Goal: Download file/media

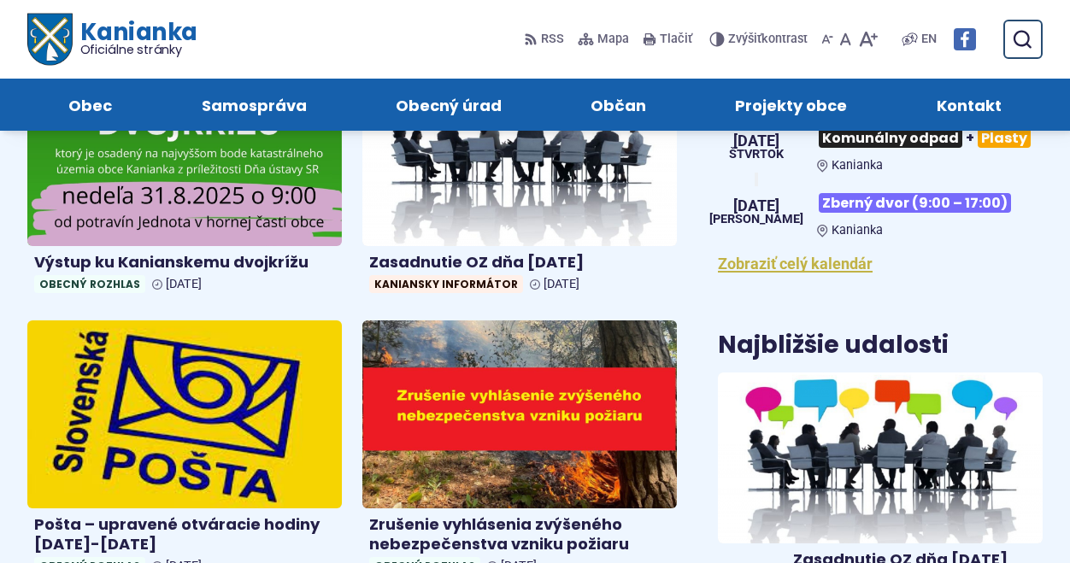
scroll to position [671, 0]
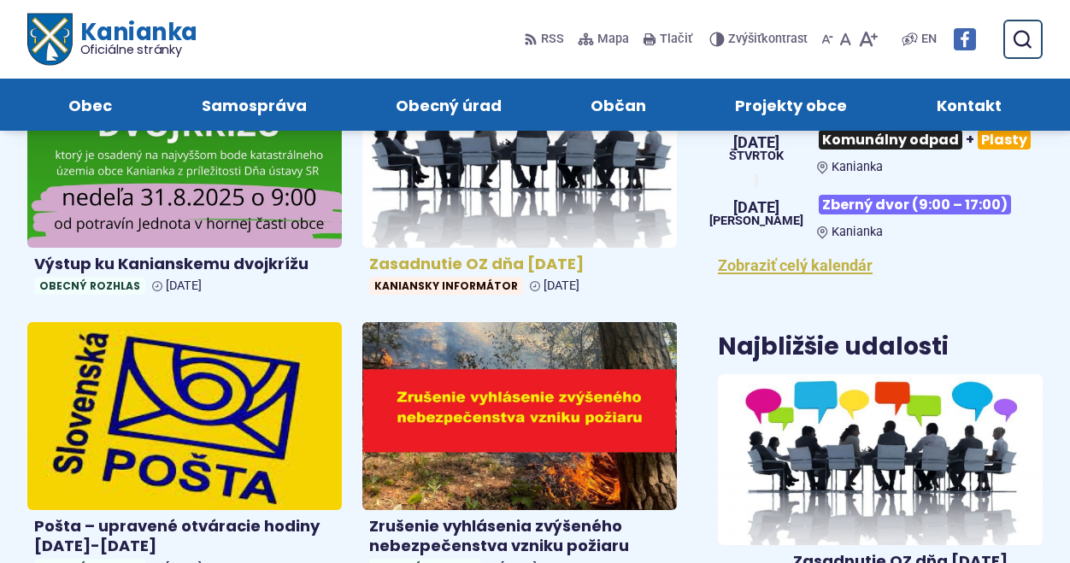
click at [625, 211] on img at bounding box center [518, 153] width 361 height 216
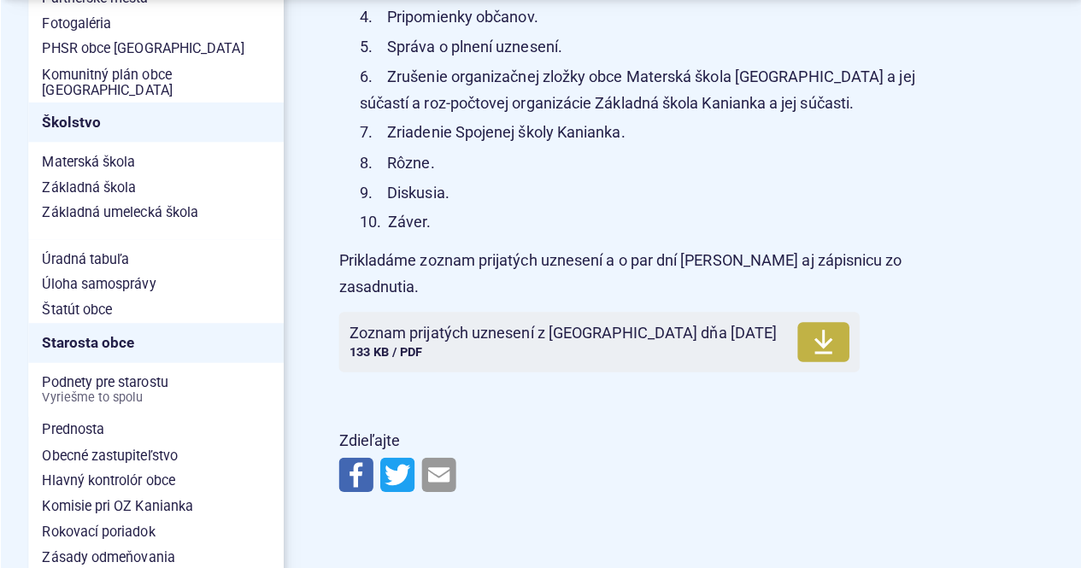
scroll to position [941, 0]
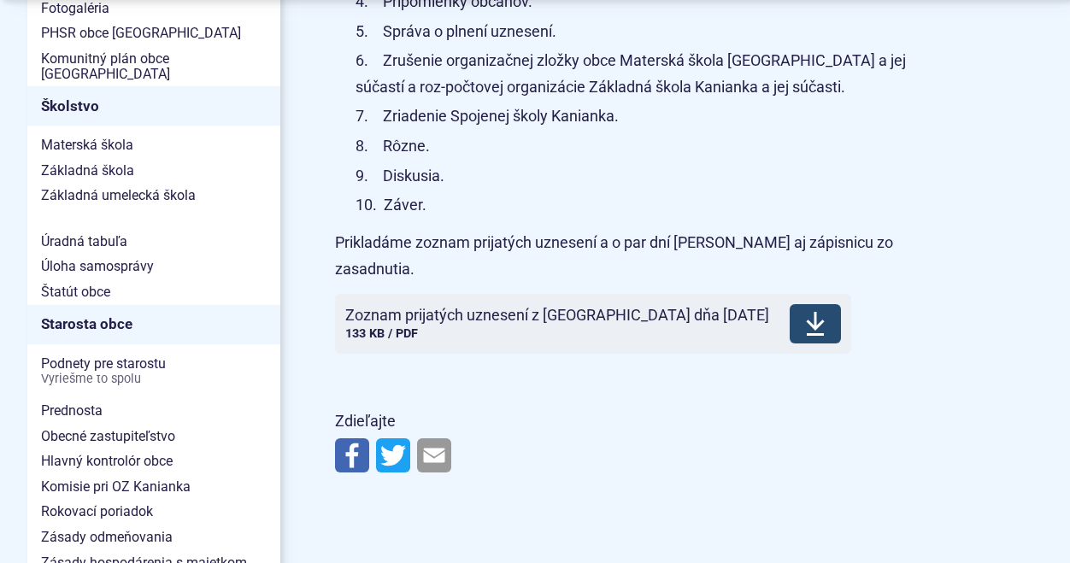
click at [805, 310] on icon at bounding box center [815, 323] width 21 height 27
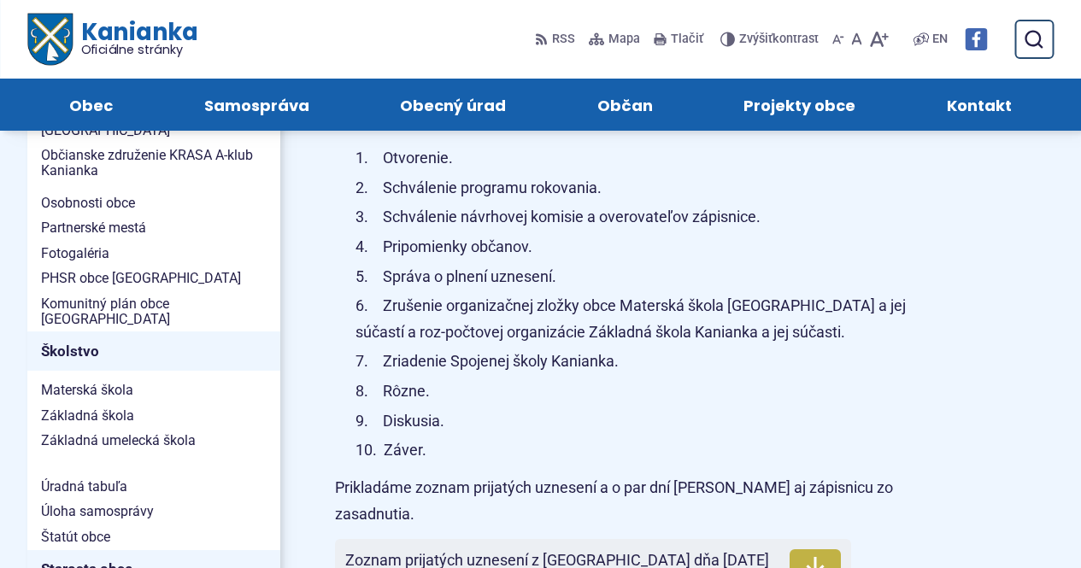
scroll to position [683, 0]
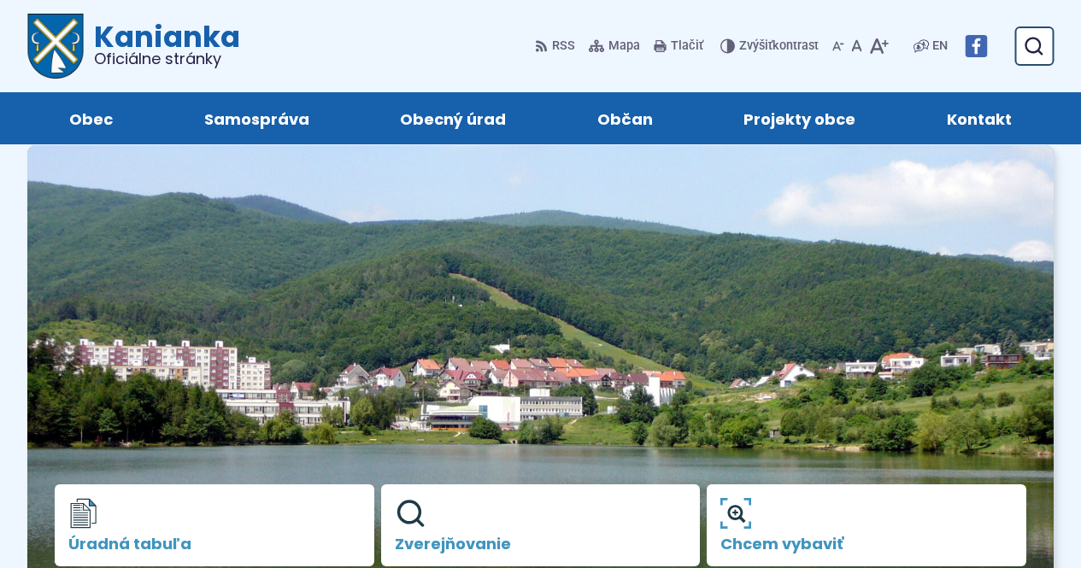
scroll to position [671, 0]
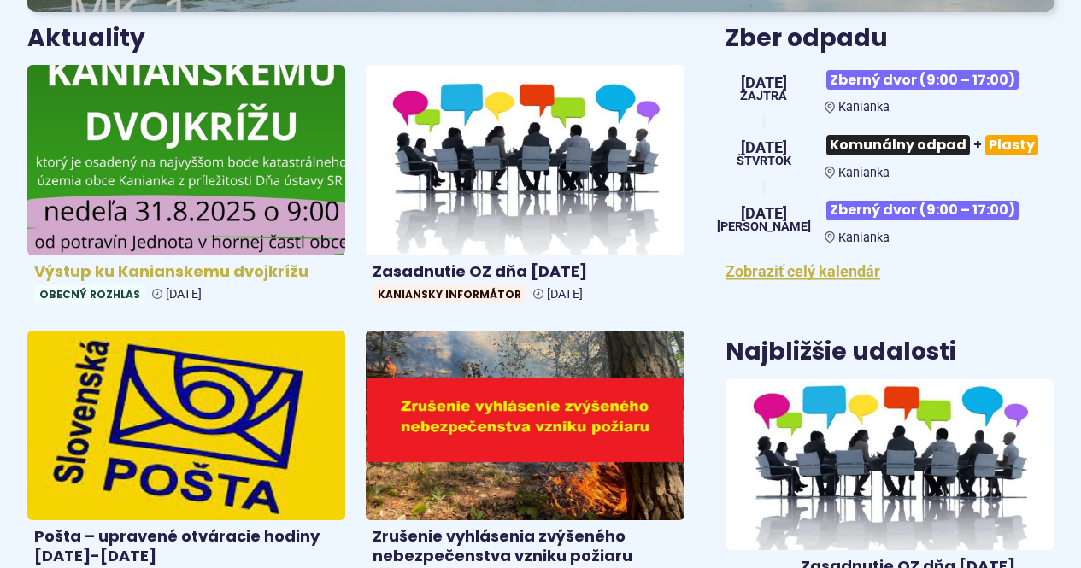
click at [296, 212] on img at bounding box center [186, 160] width 366 height 219
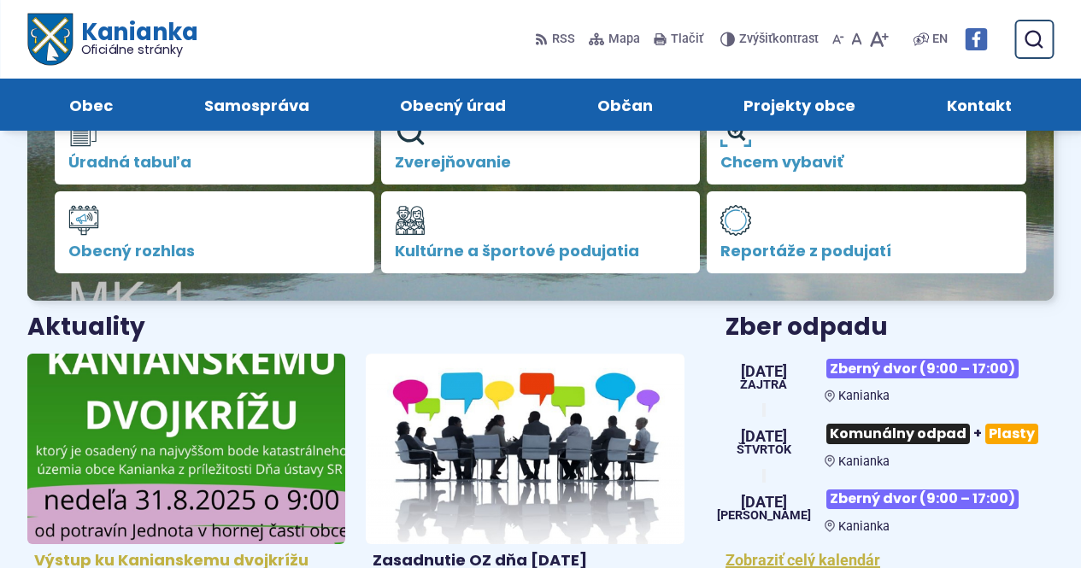
scroll to position [381, 0]
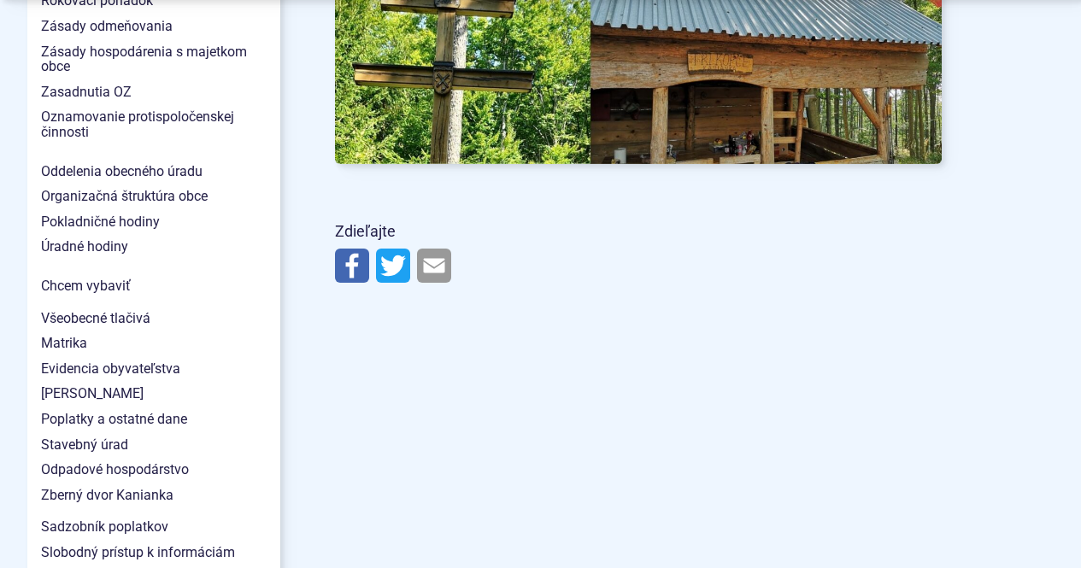
scroll to position [1453, 0]
